Goal: Task Accomplishment & Management: Manage account settings

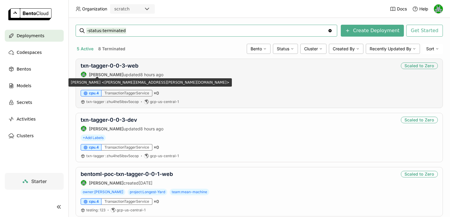
scroll to position [17, 0]
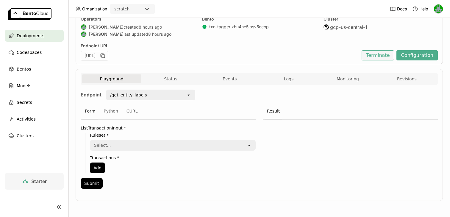
click at [384, 56] on button "Terminate" at bounding box center [377, 55] width 32 height 10
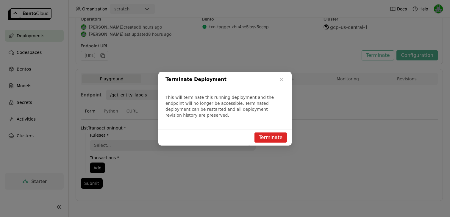
click at [269, 135] on button "Terminate" at bounding box center [270, 137] width 32 height 10
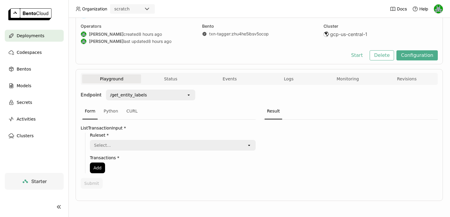
click at [201, 41] on div "Operators Sean Hickey created 8 hours ago Sean Hickey last updated 8 hours ago …" at bounding box center [259, 34] width 357 height 22
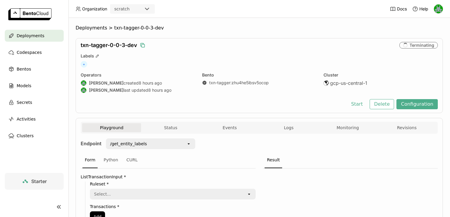
click at [145, 44] on icon "button" at bounding box center [143, 45] width 3 height 3
click at [380, 103] on button "Delete" at bounding box center [381, 104] width 25 height 10
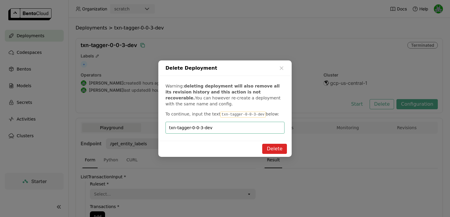
type input "txn-tagger-0-0-3-dev"
click at [275, 147] on button "Delete" at bounding box center [274, 149] width 25 height 10
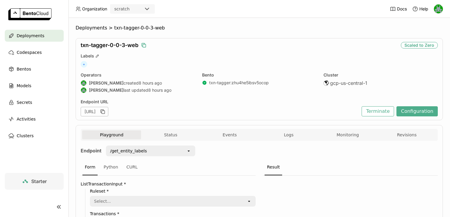
click at [146, 44] on icon "button" at bounding box center [144, 45] width 6 height 6
click at [386, 109] on button "Terminate" at bounding box center [377, 111] width 32 height 10
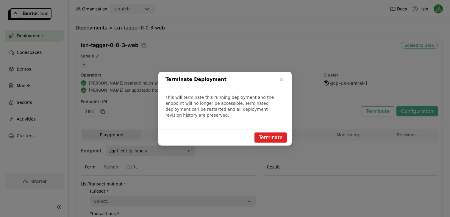
click at [262, 144] on div "Terminate Deployment This will terminate this running deployment and the endpoi…" at bounding box center [225, 108] width 450 height 217
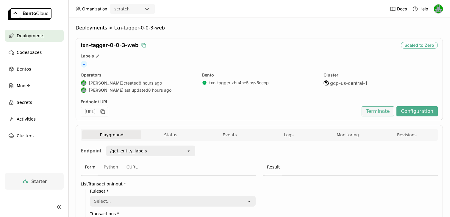
click at [380, 108] on button "Terminate" at bounding box center [377, 111] width 32 height 10
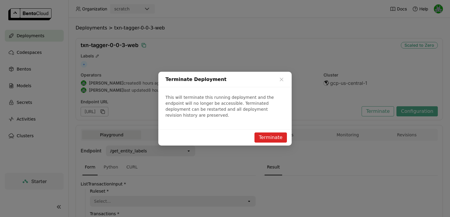
click at [283, 132] on button "Terminate" at bounding box center [270, 137] width 32 height 10
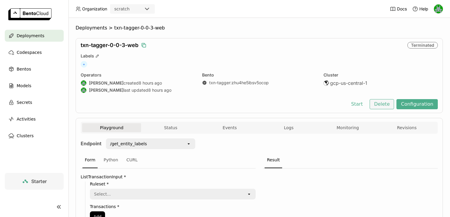
click at [386, 105] on button "Delete" at bounding box center [381, 104] width 25 height 10
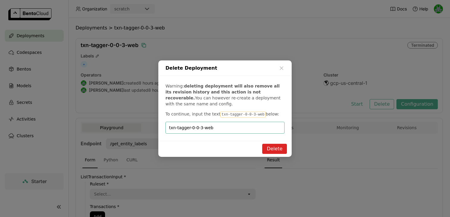
type input "txn-tagger-0-0-3-web"
click at [280, 147] on button "Delete" at bounding box center [274, 149] width 25 height 10
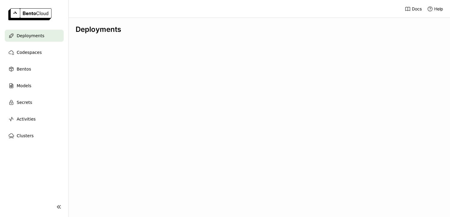
click at [145, 8] on header "Docs Help" at bounding box center [225, 9] width 450 height 18
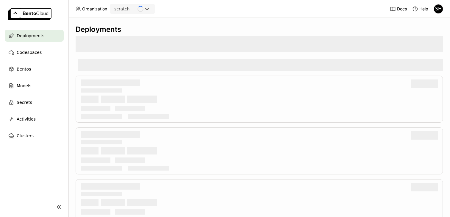
click at [140, 9] on icon "Loading" at bounding box center [140, 8] width 8 height 8
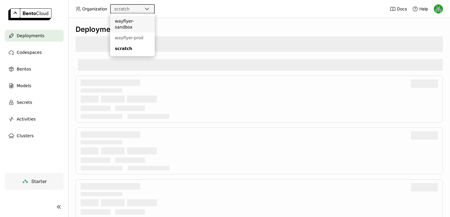
click at [134, 31] on div "Deployments" at bounding box center [259, 29] width 367 height 9
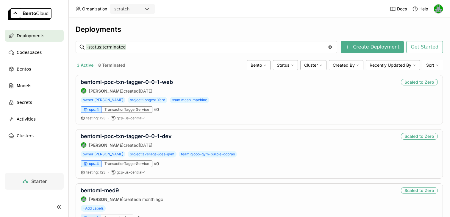
click at [141, 12] on div "scratch" at bounding box center [127, 9] width 33 height 8
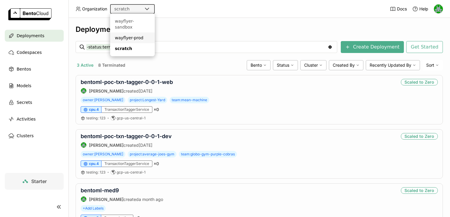
click at [139, 35] on div "wayflyer-prod" at bounding box center [132, 38] width 35 height 6
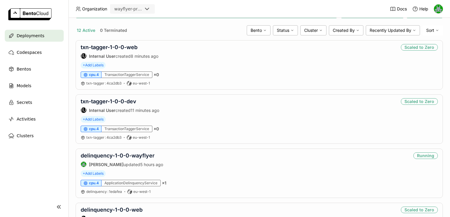
scroll to position [98, 0]
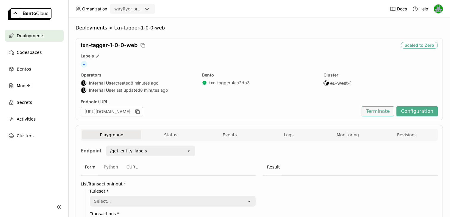
click at [380, 111] on button "Terminate" at bounding box center [377, 111] width 32 height 10
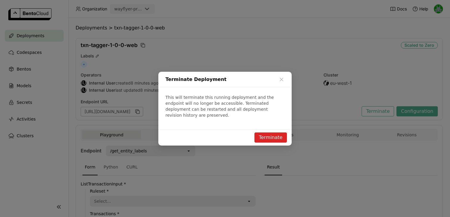
click at [272, 132] on button "Terminate" at bounding box center [270, 137] width 32 height 10
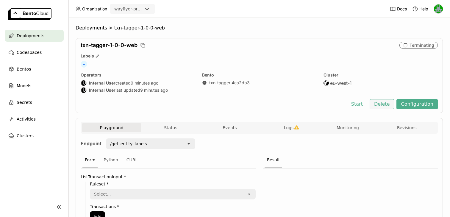
click at [379, 105] on button "Delete" at bounding box center [381, 104] width 25 height 10
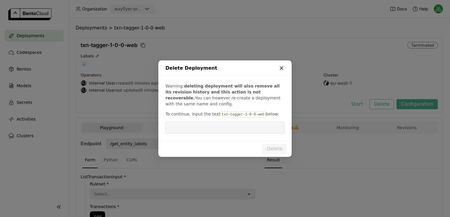
click at [281, 69] on icon "dialog" at bounding box center [281, 68] width 6 height 6
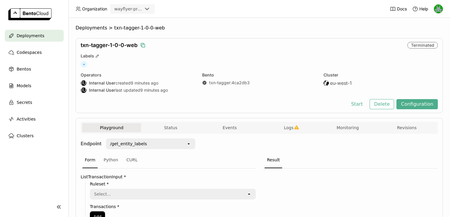
click at [145, 46] on icon "button" at bounding box center [143, 45] width 6 height 6
click at [381, 105] on button "Delete" at bounding box center [381, 104] width 25 height 10
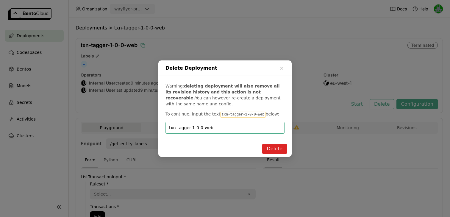
type input "txn-tagger-1-0-0-web"
click at [265, 148] on button "Delete" at bounding box center [274, 149] width 25 height 10
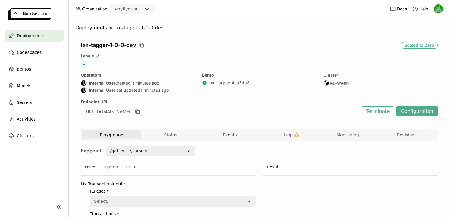
click at [139, 46] on div "txn-tagger-1-0-0-dev" at bounding box center [240, 45] width 318 height 7
click at [140, 45] on icon "button" at bounding box center [142, 45] width 6 height 6
click at [385, 112] on button "Terminate" at bounding box center [377, 111] width 32 height 10
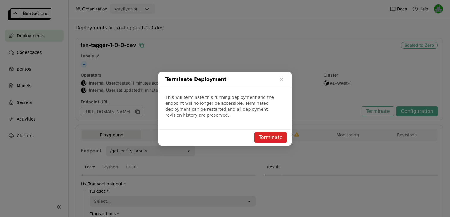
click at [269, 134] on button "Terminate" at bounding box center [270, 137] width 32 height 10
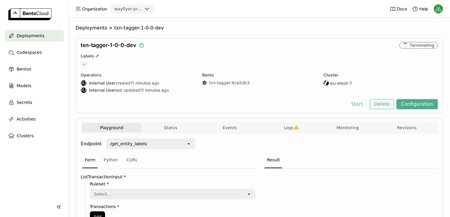
click at [385, 105] on button "Delete" at bounding box center [381, 104] width 25 height 10
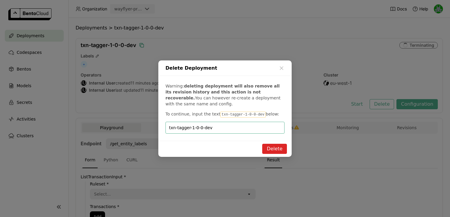
type input "txn-tagger-1-0-0-dev"
click at [272, 146] on button "Delete" at bounding box center [274, 149] width 25 height 10
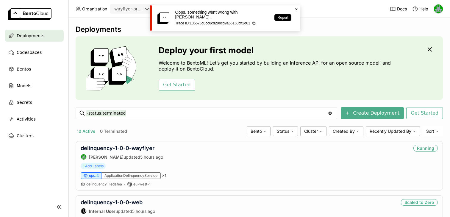
click at [295, 10] on icon "Close" at bounding box center [296, 9] width 5 height 5
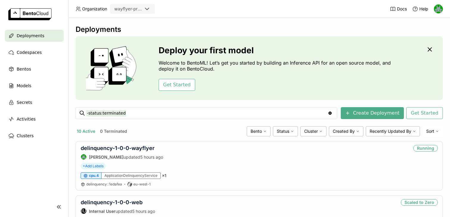
click at [148, 9] on icon at bounding box center [146, 8] width 7 height 7
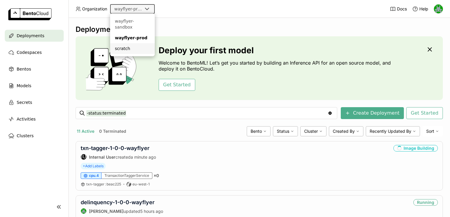
click at [132, 46] on div "scratch" at bounding box center [132, 49] width 35 height 6
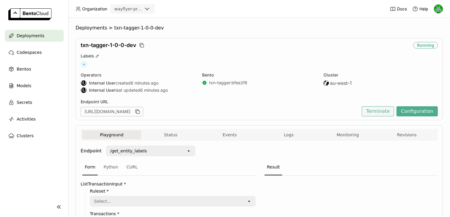
click at [383, 111] on button "Terminate" at bounding box center [377, 111] width 32 height 10
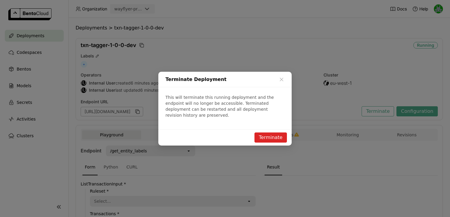
click at [273, 134] on button "Terminate" at bounding box center [270, 137] width 32 height 10
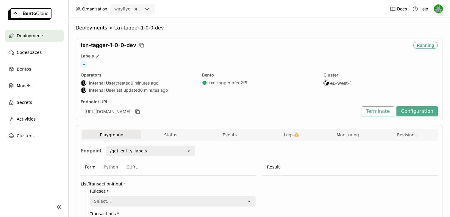
click at [141, 45] on div "Terminate Deployment This will terminate this running deployment and the endpoi…" at bounding box center [225, 108] width 450 height 217
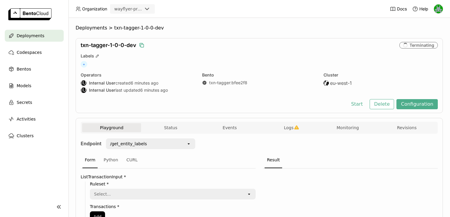
click at [142, 45] on icon "button" at bounding box center [142, 45] width 6 height 6
click at [376, 104] on button "Delete" at bounding box center [381, 104] width 25 height 10
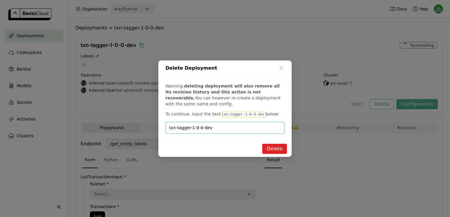
type input "txn-tagger-1-0-0-dev"
click at [275, 148] on button "Delete" at bounding box center [274, 149] width 25 height 10
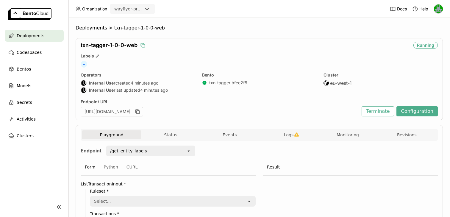
click at [142, 46] on icon "button" at bounding box center [143, 45] width 6 height 6
click at [370, 110] on button "Terminate" at bounding box center [377, 111] width 32 height 10
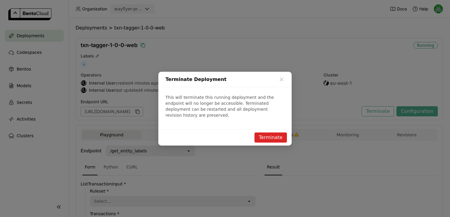
click at [280, 138] on button "Terminate" at bounding box center [270, 137] width 32 height 10
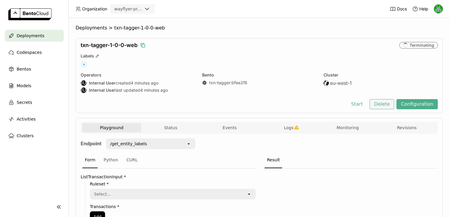
click at [384, 108] on button "Delete" at bounding box center [381, 104] width 25 height 10
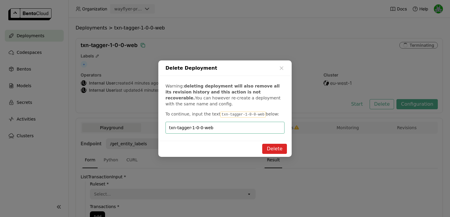
type input "txn-tagger-1-0-0-web"
click at [274, 148] on button "Delete" at bounding box center [274, 149] width 25 height 10
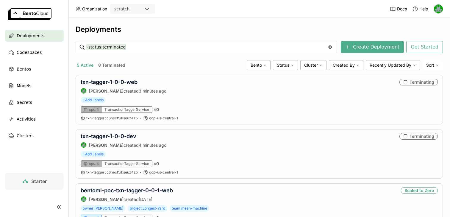
click at [138, 7] on div "scratch" at bounding box center [127, 9] width 33 height 8
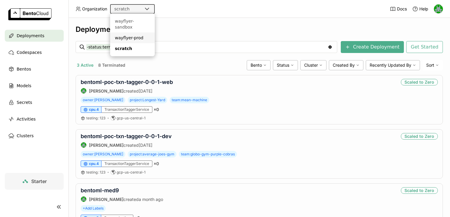
click at [134, 35] on div "wayflyer-prod" at bounding box center [132, 38] width 35 height 6
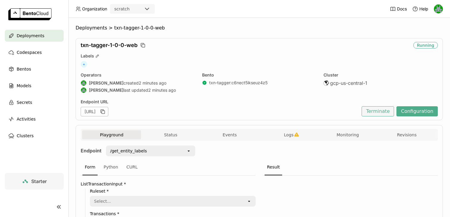
click at [375, 115] on button "Terminate" at bounding box center [377, 111] width 32 height 10
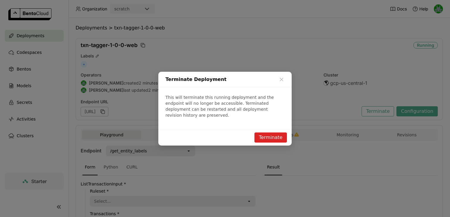
click at [278, 132] on button "Terminate" at bounding box center [270, 137] width 32 height 10
click at [146, 47] on div "Terminate Deployment This will terminate this running deployment and the endpoi…" at bounding box center [225, 108] width 450 height 217
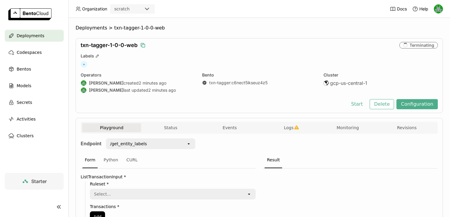
click at [145, 45] on icon "button" at bounding box center [143, 45] width 6 height 6
click at [381, 102] on button "Delete" at bounding box center [381, 104] width 25 height 10
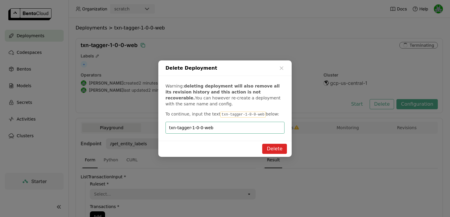
type input "txn-tagger-1-0-0-web"
click at [280, 145] on button "Delete" at bounding box center [274, 149] width 25 height 10
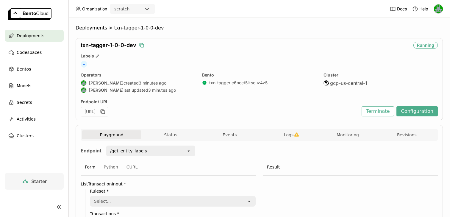
click at [141, 46] on icon "button" at bounding box center [142, 45] width 6 height 6
click at [379, 109] on button "Terminate" at bounding box center [377, 111] width 32 height 10
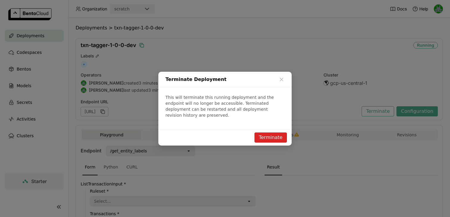
click at [277, 135] on button "Terminate" at bounding box center [270, 137] width 32 height 10
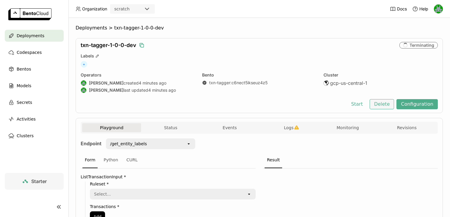
click at [384, 106] on button "Delete" at bounding box center [381, 104] width 25 height 10
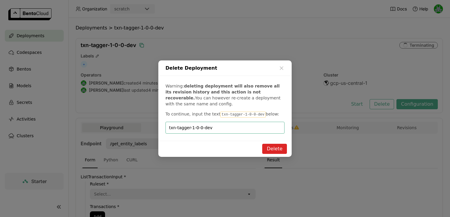
type input "txn-tagger-1-0-0-dev"
click at [272, 148] on button "Delete" at bounding box center [274, 149] width 25 height 10
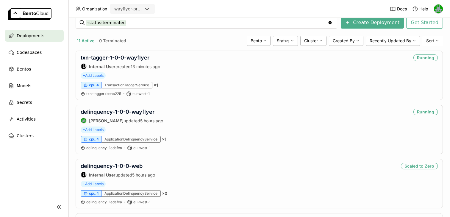
scroll to position [89, 0]
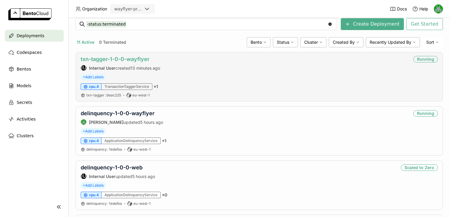
click at [115, 59] on link "txn-tagger-1-0-0-wayflyer" at bounding box center [115, 59] width 69 height 6
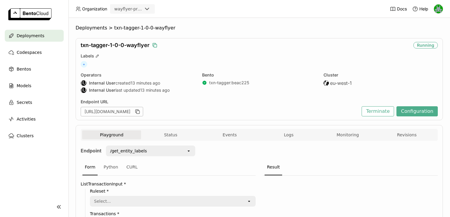
click at [156, 46] on icon "button" at bounding box center [155, 45] width 6 height 6
click at [381, 111] on button "Terminate" at bounding box center [377, 111] width 32 height 10
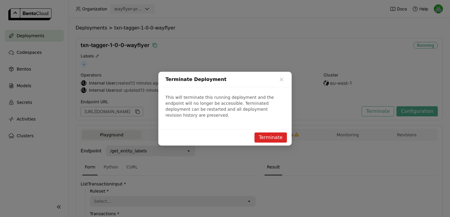
click at [277, 134] on button "Terminate" at bounding box center [270, 137] width 32 height 10
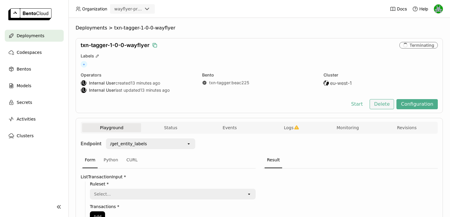
click at [385, 107] on button "Delete" at bounding box center [381, 104] width 25 height 10
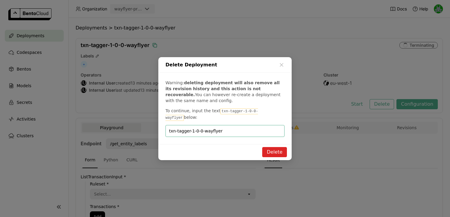
type input "txn-tagger-1-0-0-wayflyer"
click at [270, 152] on button "Delete" at bounding box center [274, 152] width 25 height 10
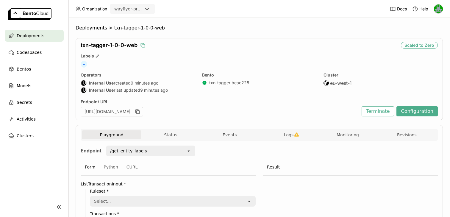
click at [142, 46] on icon "button" at bounding box center [143, 45] width 6 height 6
click at [378, 111] on button "Terminate" at bounding box center [377, 111] width 32 height 10
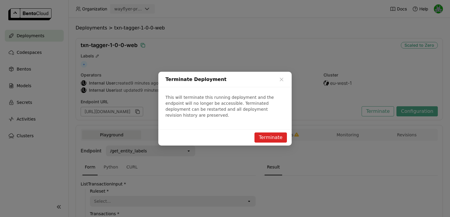
click at [258, 132] on button "Terminate" at bounding box center [270, 137] width 32 height 10
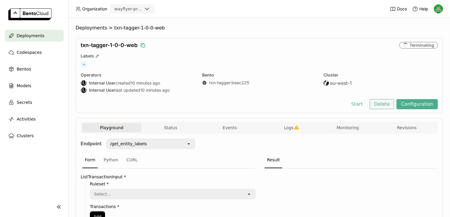
click at [380, 106] on button "Delete" at bounding box center [381, 104] width 25 height 10
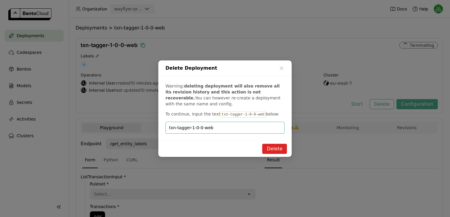
type input "txn-tagger-1-0-0-web"
click at [272, 144] on button "Delete" at bounding box center [274, 149] width 25 height 10
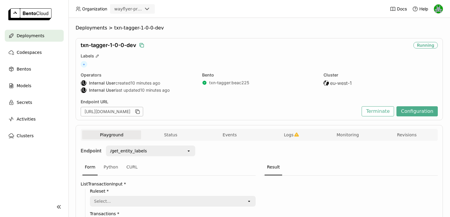
click at [142, 46] on icon "button" at bounding box center [142, 45] width 6 height 6
click at [378, 113] on button "Terminate" at bounding box center [377, 111] width 32 height 10
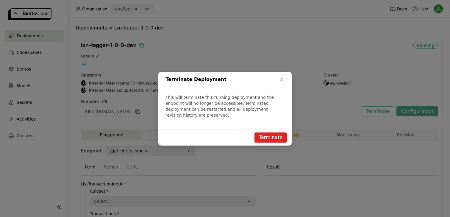
click at [265, 132] on button "Terminate" at bounding box center [270, 137] width 32 height 10
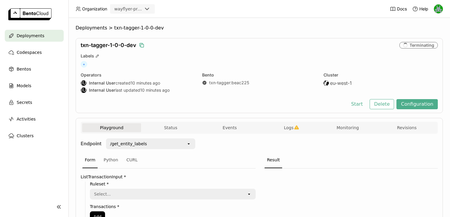
click at [386, 109] on div "txn-tagger-1-0-0-dev Terminating Labels + Operators IU Internal User created 10…" at bounding box center [259, 75] width 367 height 75
click at [383, 102] on button "Delete" at bounding box center [381, 104] width 25 height 10
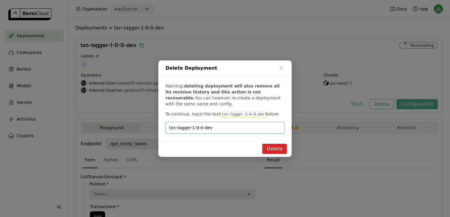
type input "txn-tagger-1-0-0-dev"
click at [271, 148] on button "Delete" at bounding box center [274, 149] width 25 height 10
